Goal: Find specific page/section: Find specific page/section

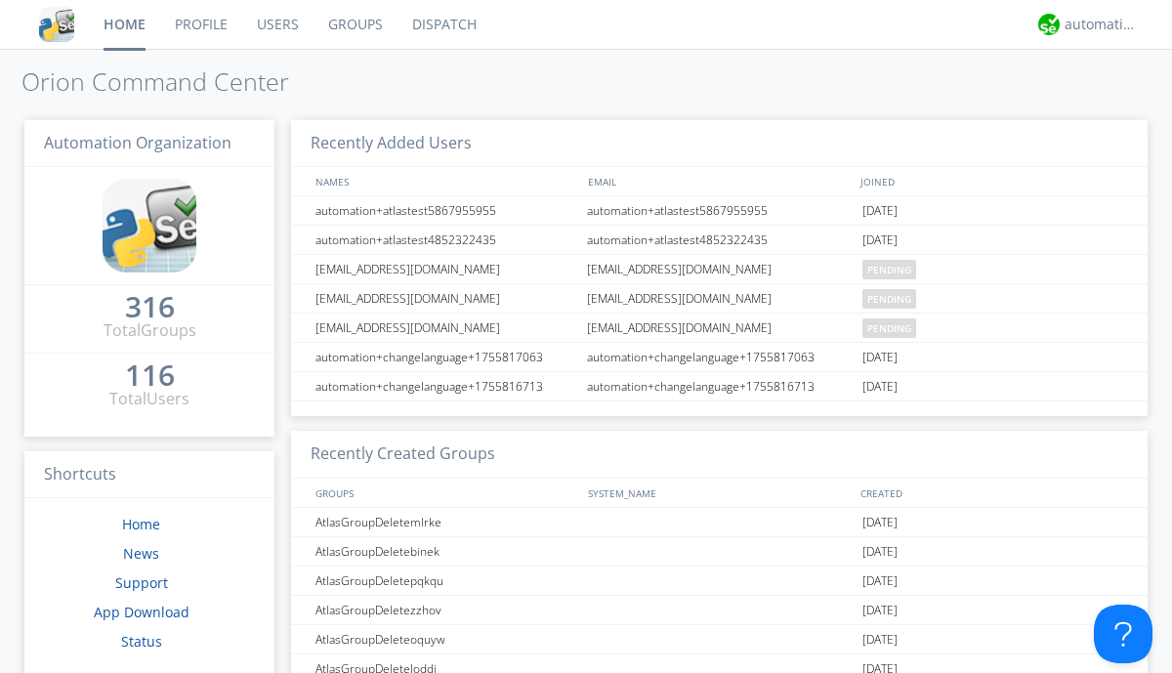
click at [442, 24] on link "Dispatch" at bounding box center [444, 24] width 94 height 49
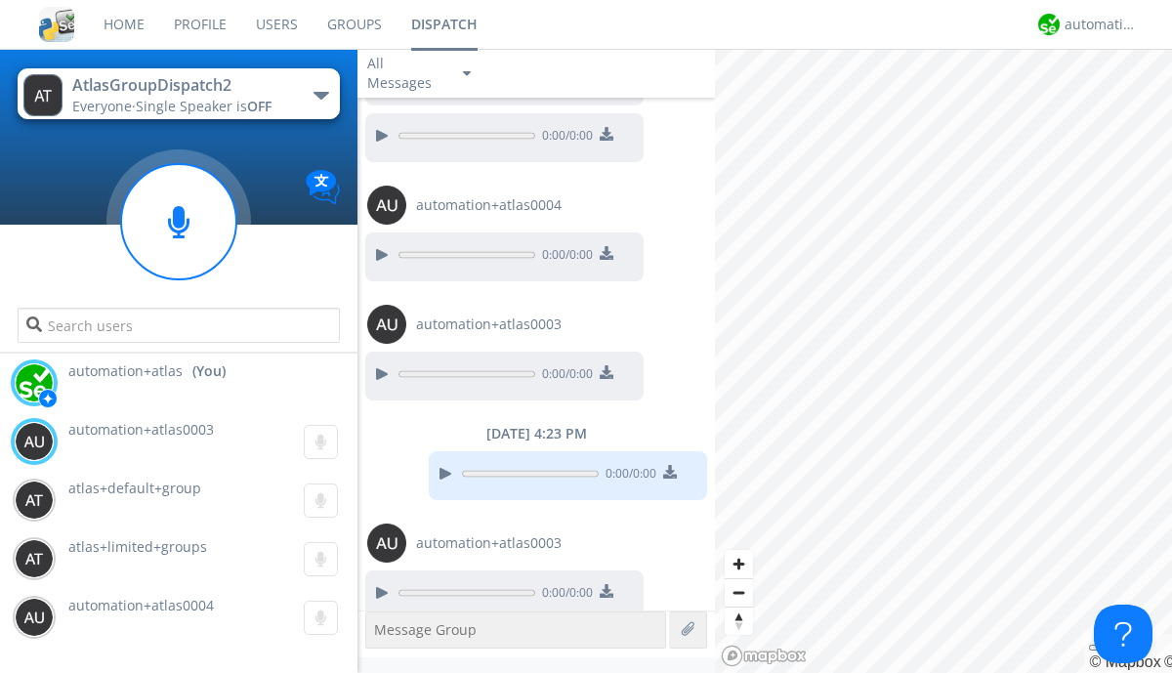
scroll to position [1571, 0]
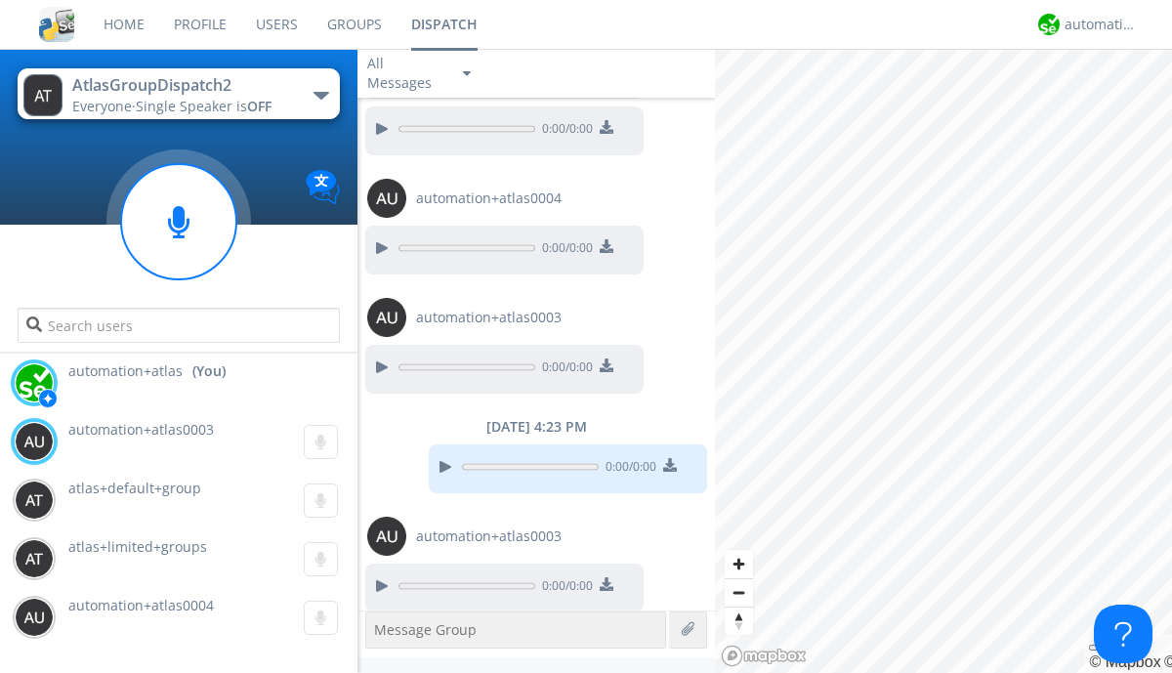
click at [320, 95] on div "button" at bounding box center [321, 96] width 16 height 8
click at [0, 0] on span "AtlasGroupDispatch" at bounding box center [0, 0] width 0 height 0
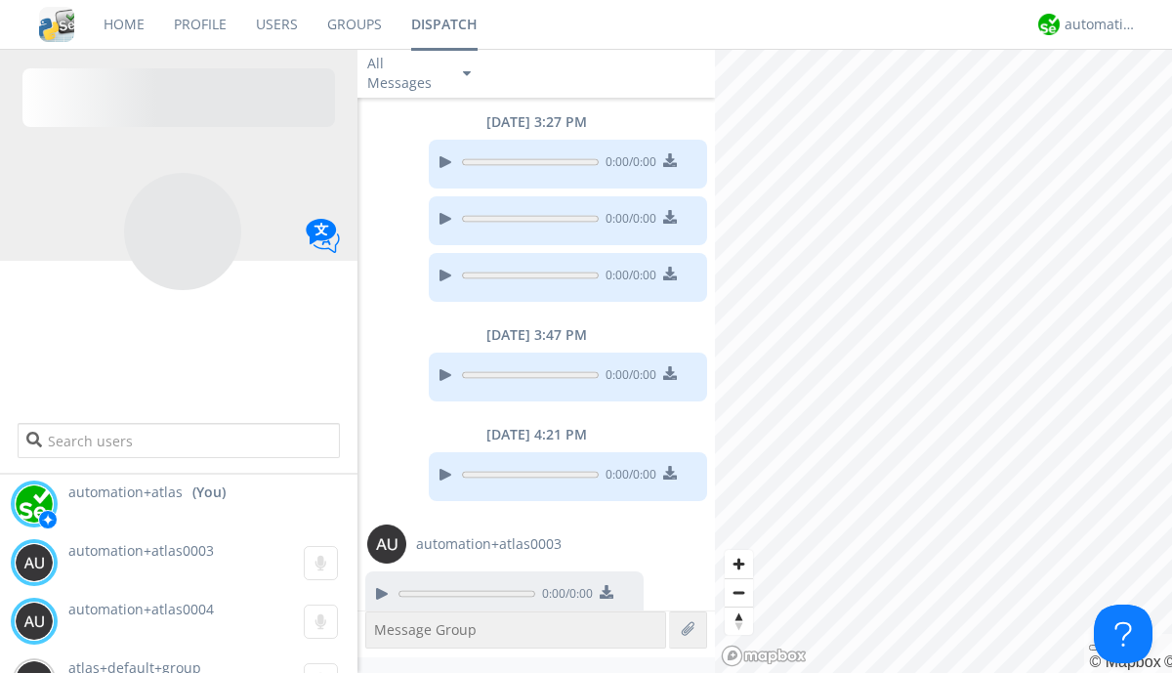
scroll to position [1418, 0]
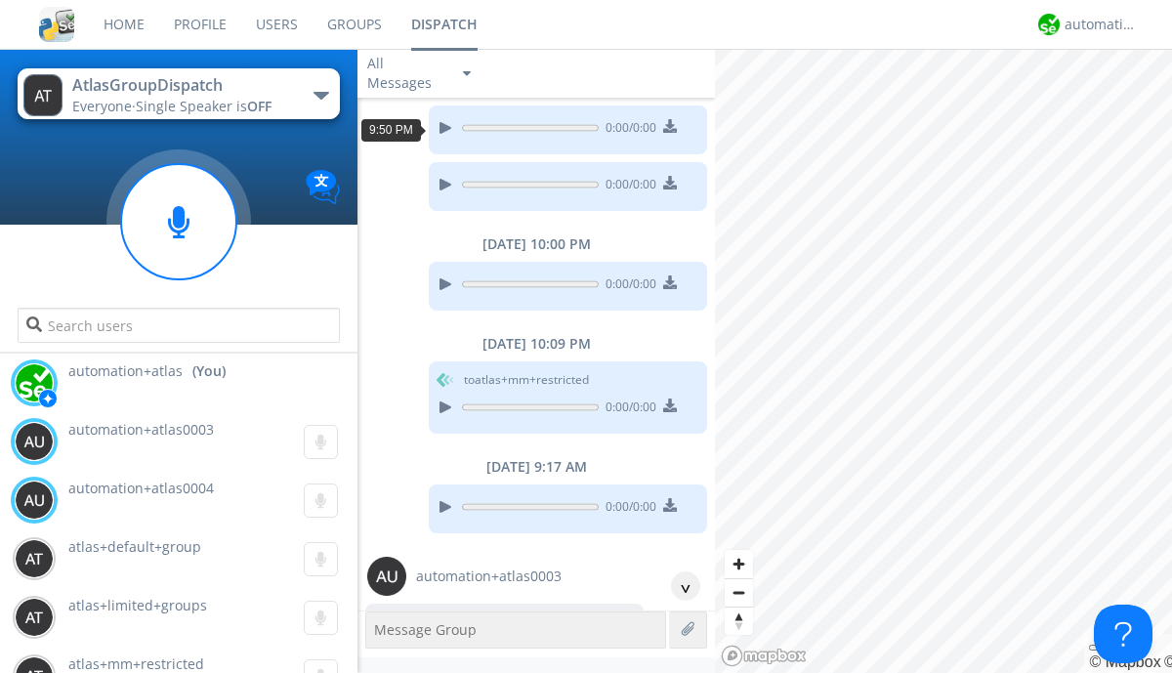
scroll to position [35, 0]
click at [678, 586] on div "^" at bounding box center [685, 585] width 29 height 29
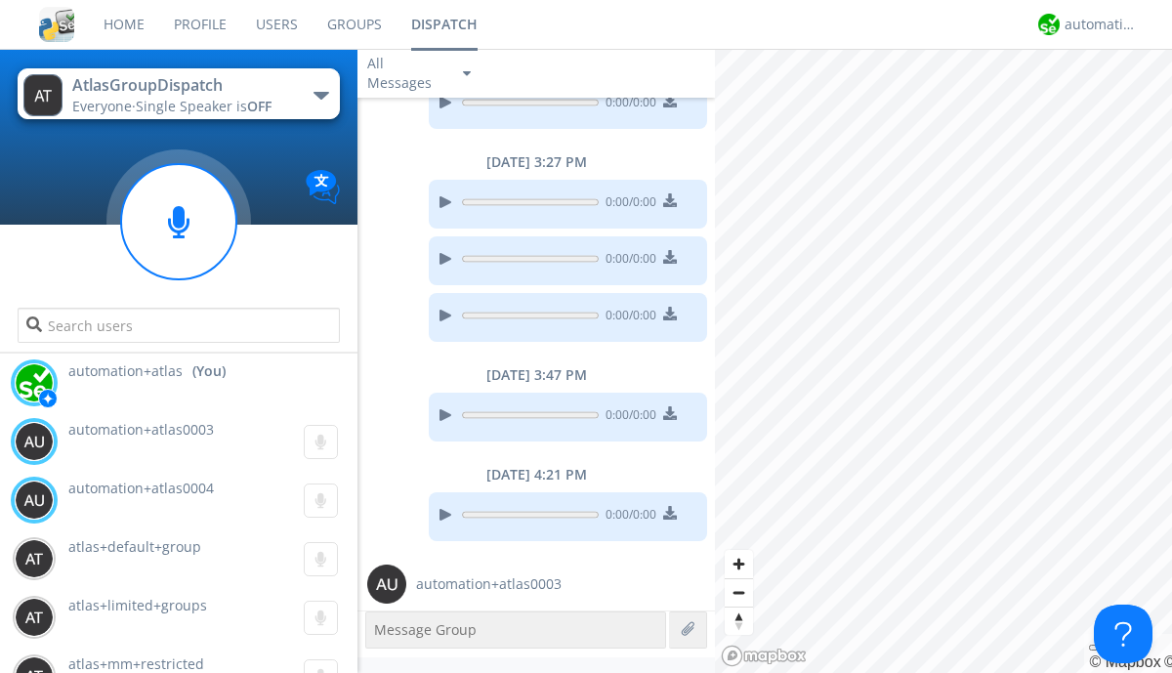
scroll to position [1359, 0]
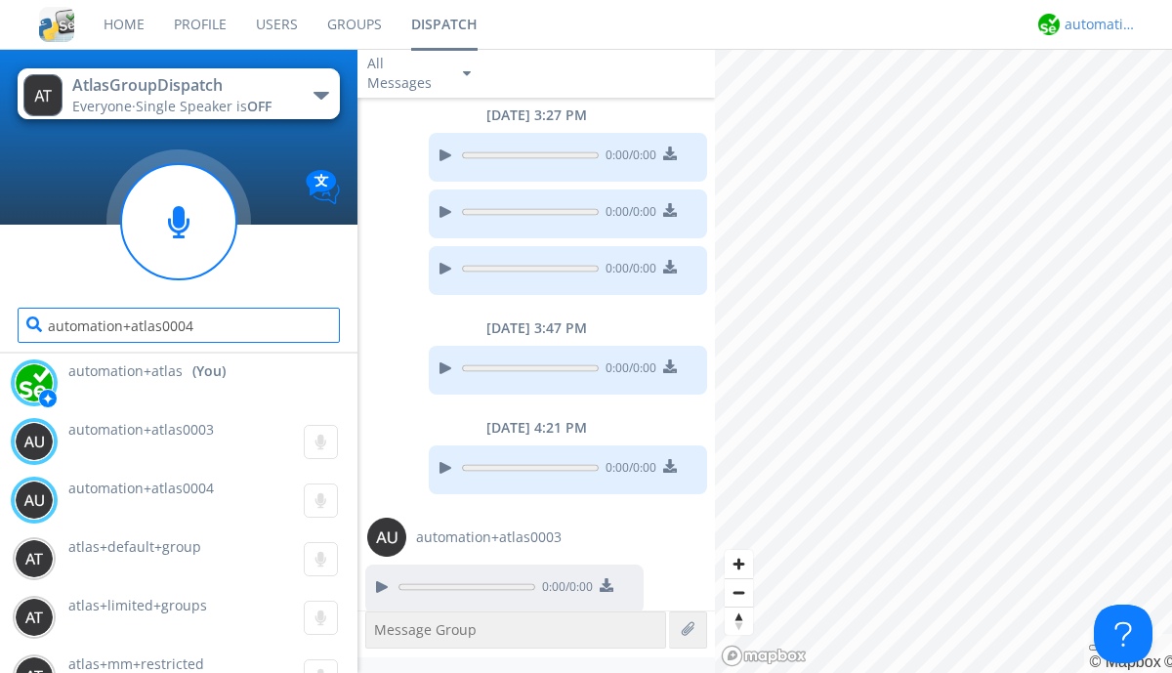
type input "automation+atlas0004"
click at [1095, 24] on div "automation+atlas" at bounding box center [1100, 25] width 73 height 20
